Goal: Task Accomplishment & Management: Complete application form

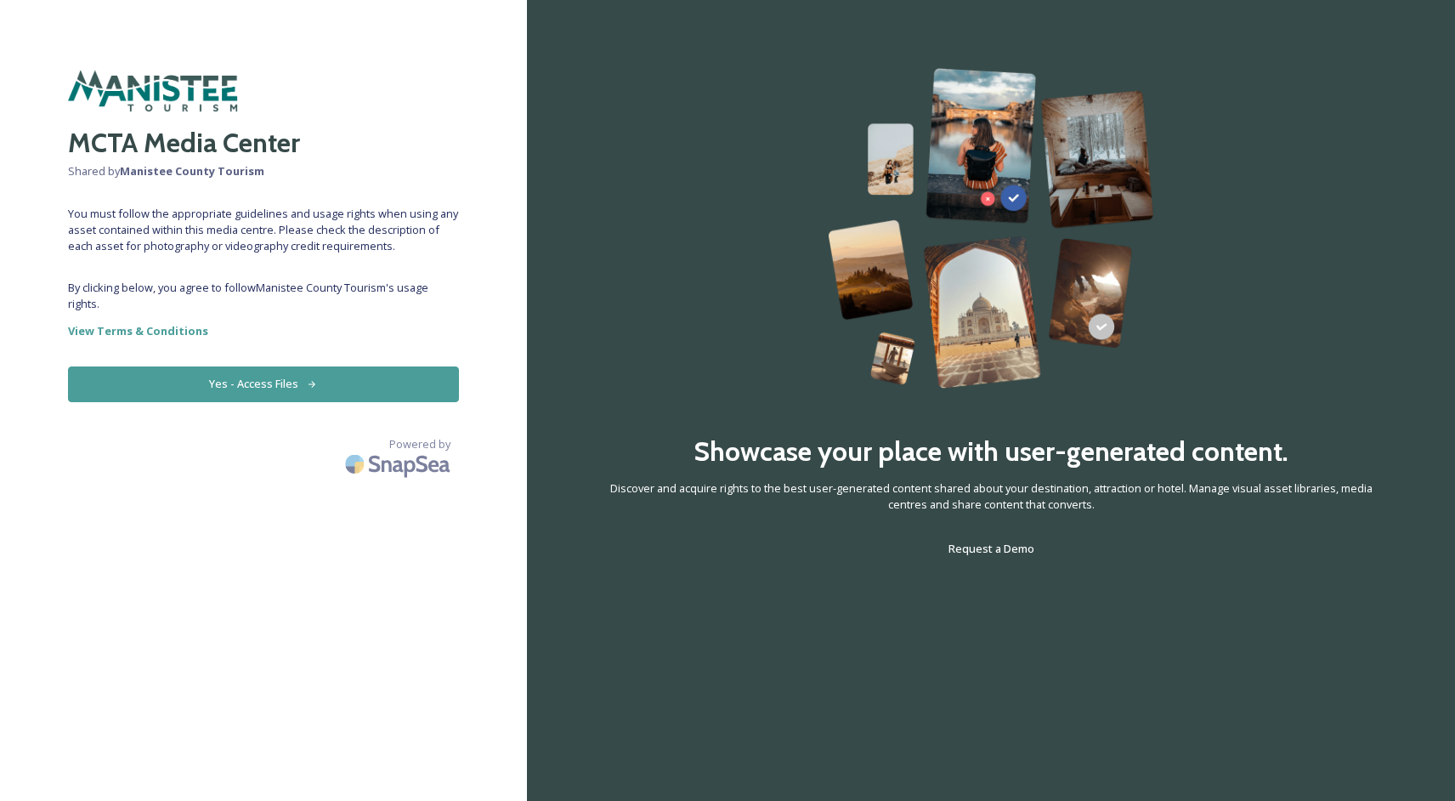
click at [255, 386] on button "Yes - Access Files" at bounding box center [263, 383] width 391 height 35
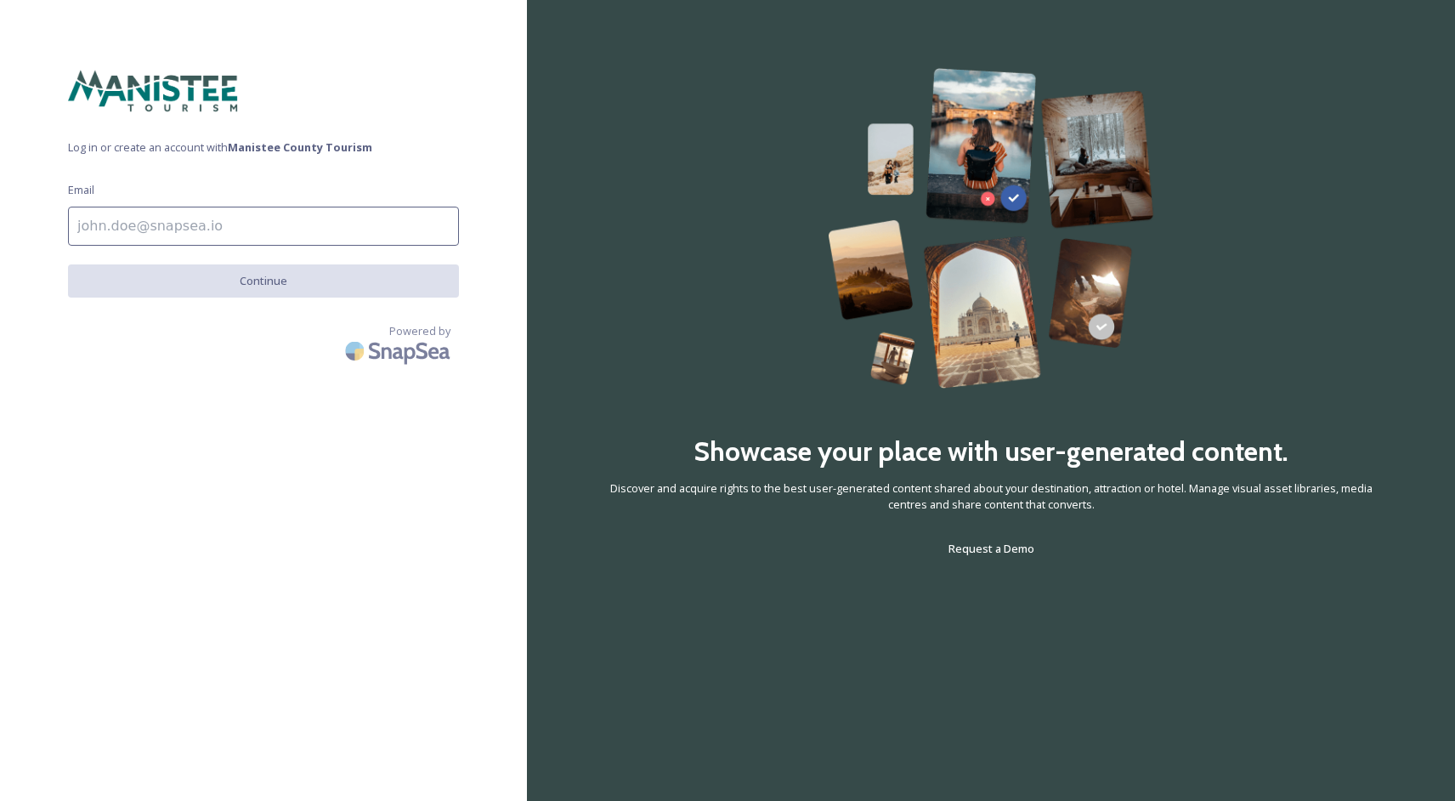
click at [218, 214] on input at bounding box center [263, 226] width 391 height 39
type input "[EMAIL_ADDRESS][US_STATE][DOMAIN_NAME]"
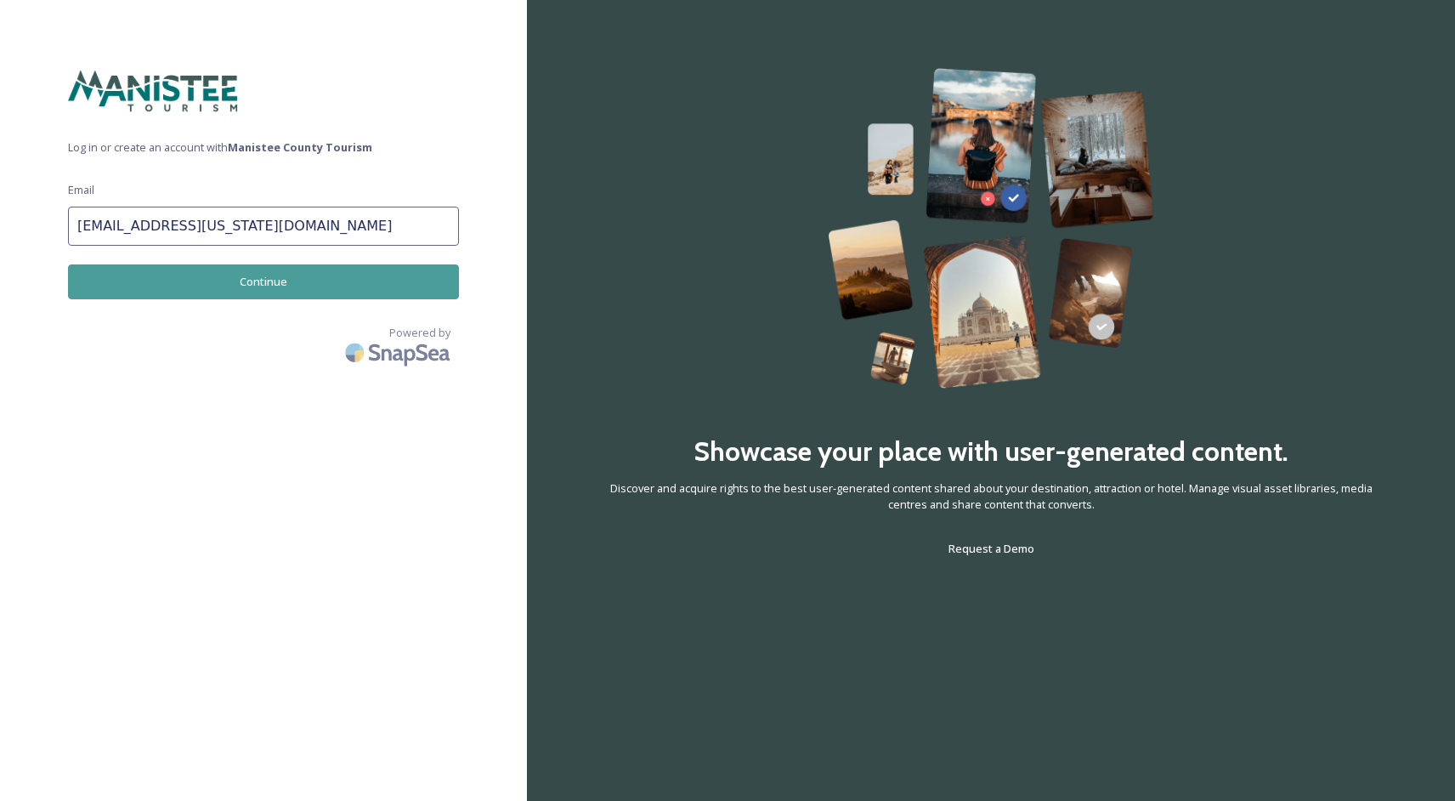
click at [257, 279] on button "Continue" at bounding box center [263, 281] width 391 height 35
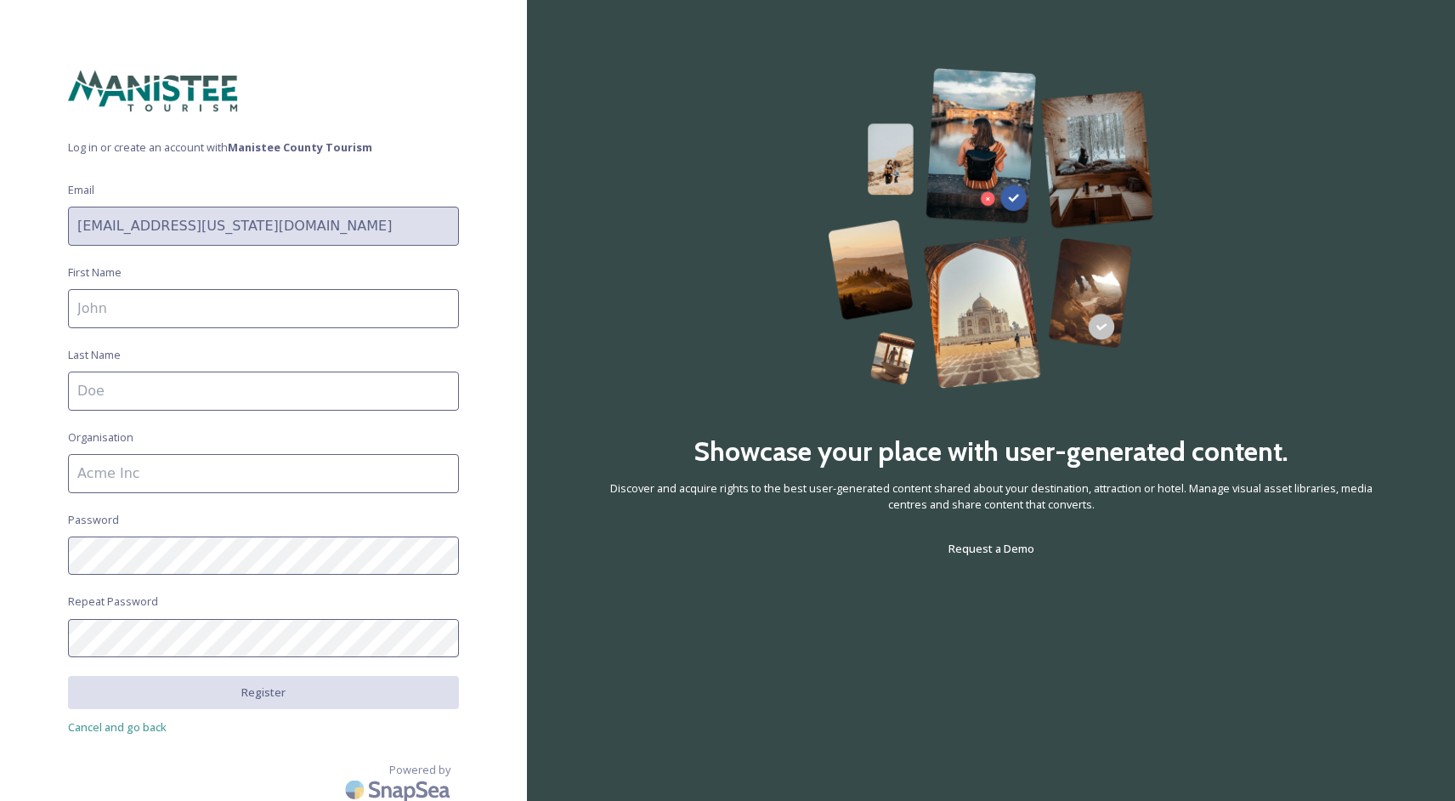
click at [228, 307] on input at bounding box center [263, 308] width 391 height 39
type input "[PERSON_NAME]"
type input "[US_STATE] Economic Development Corporation"
click at [93, 388] on input "[PERSON_NAME]" at bounding box center [263, 390] width 391 height 39
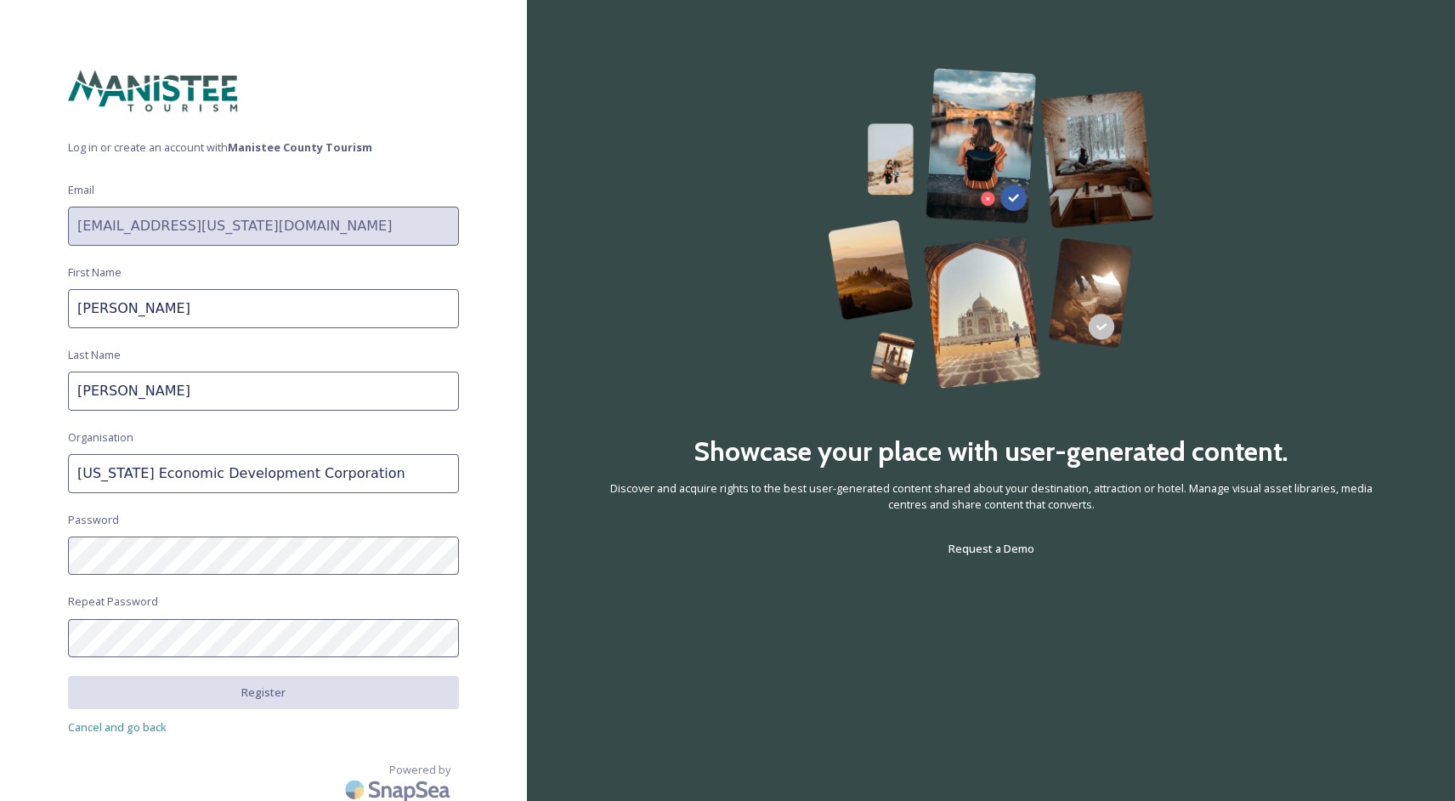
type input "[PERSON_NAME]"
click at [273, 467] on input "[US_STATE] Economic Development Corporation" at bounding box center [263, 473] width 391 height 39
click at [201, 576] on div "Log in or create an account with Manistee County Tourism Email [EMAIL_ADDRESS][…" at bounding box center [263, 400] width 527 height 665
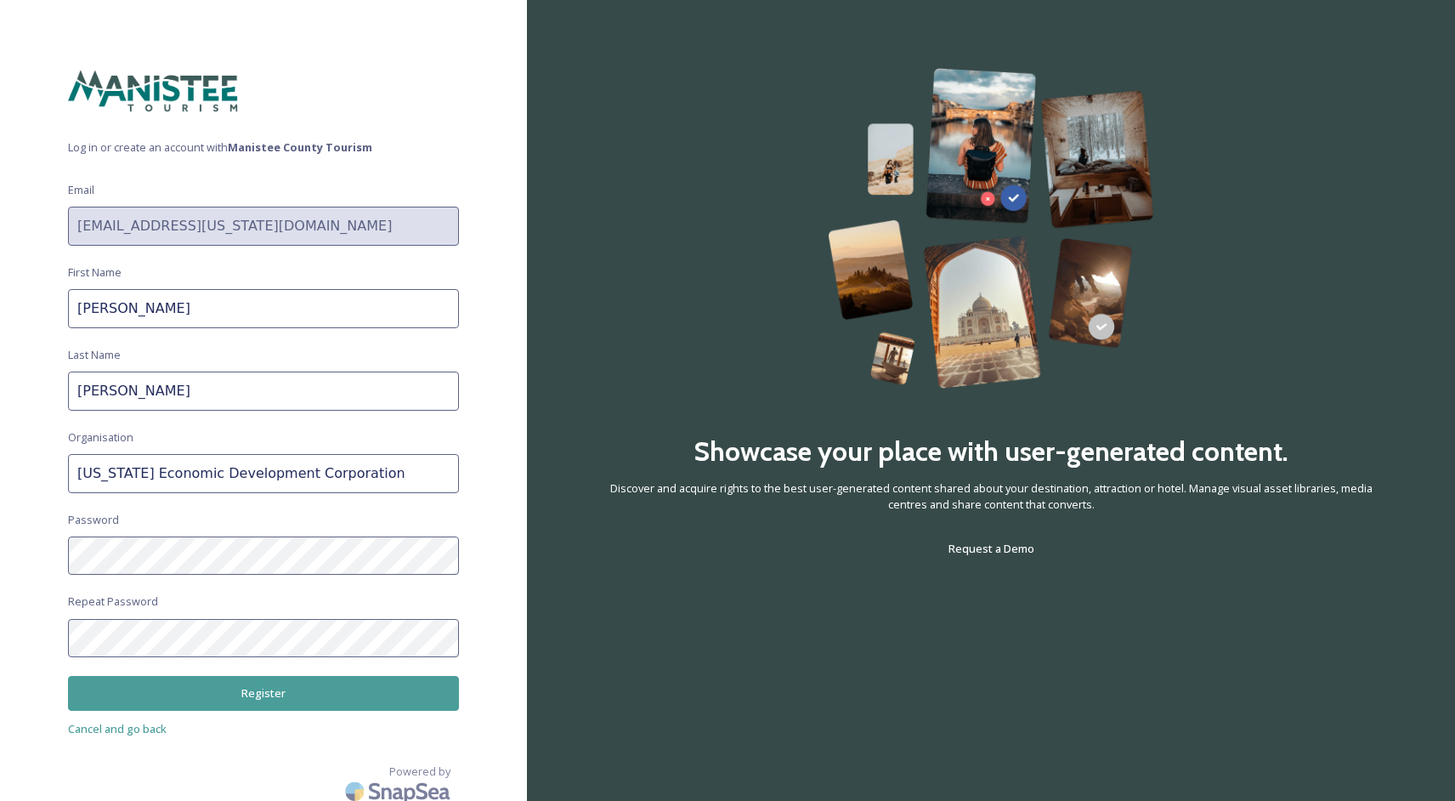
click at [296, 698] on button "Register" at bounding box center [263, 693] width 391 height 35
